Goal: Check status: Check status

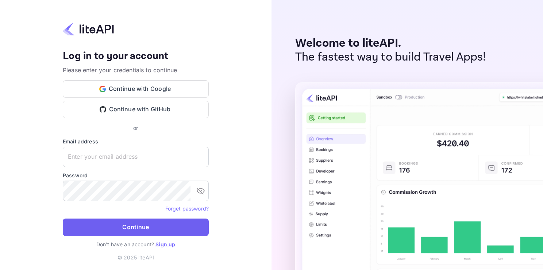
type input "[EMAIL_ADDRESS][DOMAIN_NAME]"
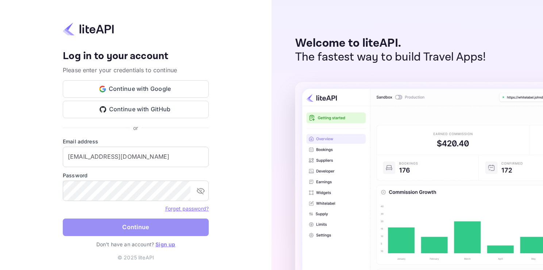
click at [152, 224] on button "Continue" at bounding box center [136, 227] width 146 height 18
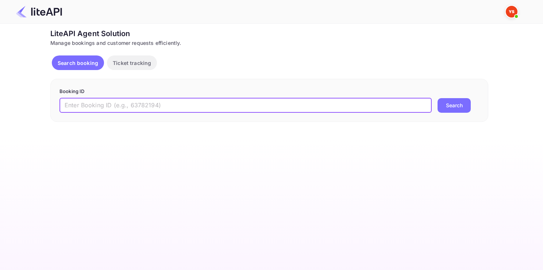
click at [117, 104] on input "text" at bounding box center [245, 105] width 372 height 15
paste input "8914442"
type input "8914442"
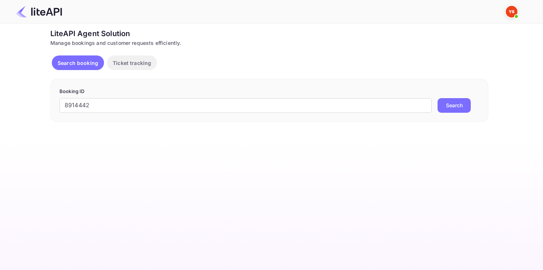
click at [457, 103] on button "Search" at bounding box center [453, 105] width 33 height 15
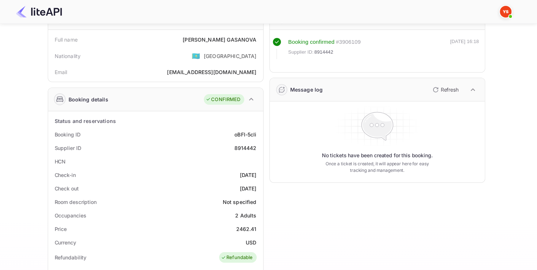
scroll to position [45, 0]
